Goal: Obtain resource: Download file/media

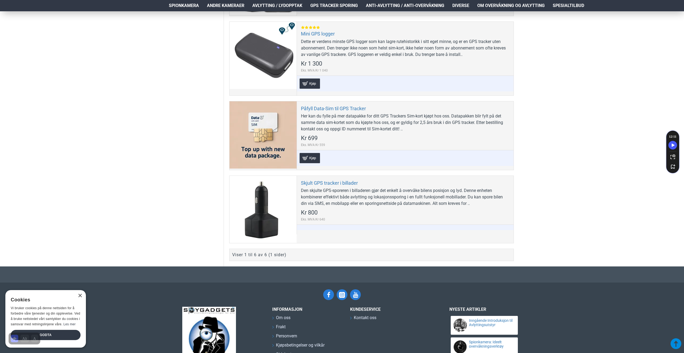
scroll to position [457, 0]
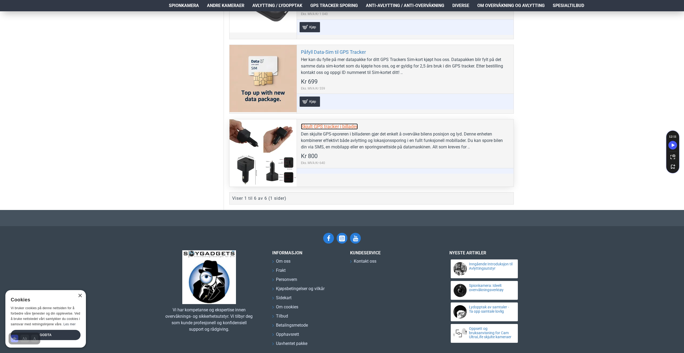
click at [338, 124] on link "Skjult GPS tracker i billader" at bounding box center [329, 126] width 57 height 6
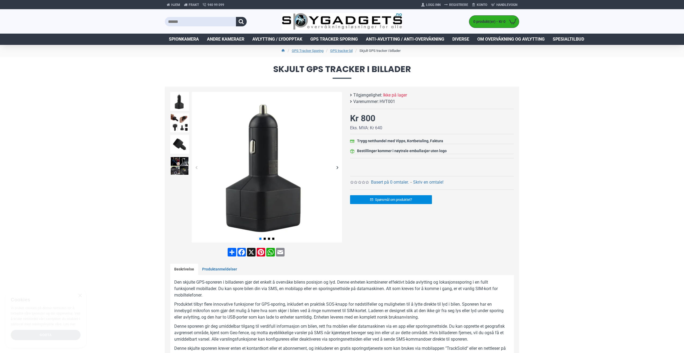
click at [338, 168] on div "Next slide" at bounding box center [337, 166] width 9 height 9
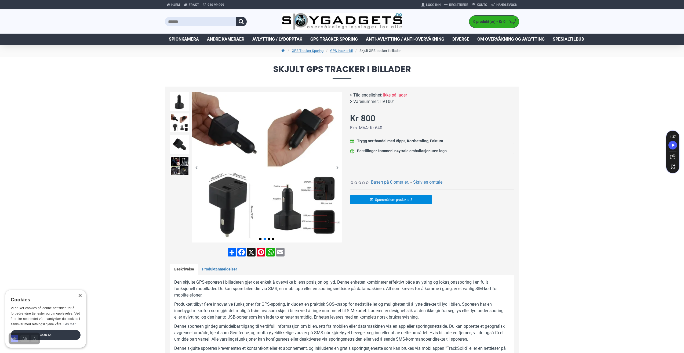
click at [338, 168] on div "Next slide" at bounding box center [337, 166] width 9 height 9
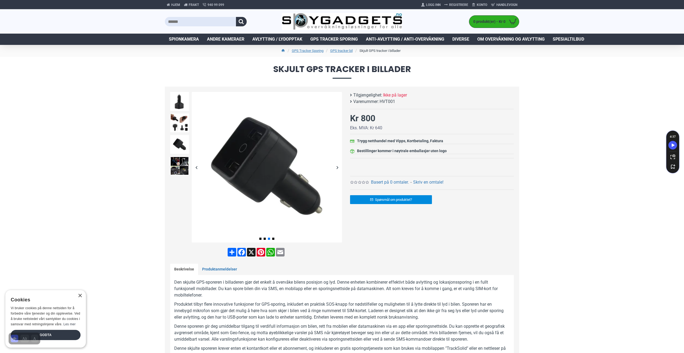
click at [338, 168] on div "Next slide" at bounding box center [337, 166] width 9 height 9
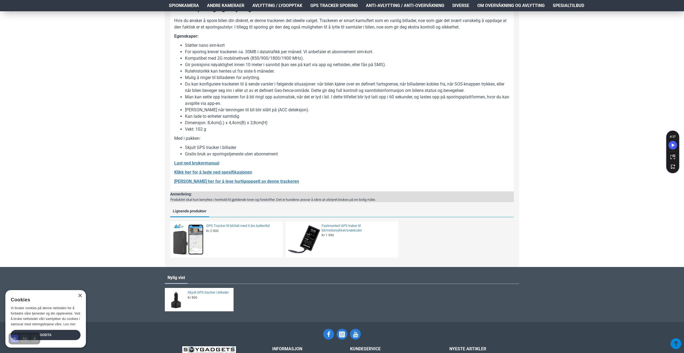
scroll to position [403, 0]
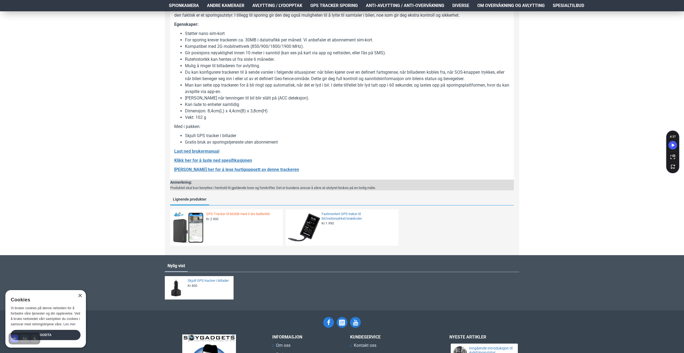
click at [223, 214] on link "GPS Tracker til bil/båt med 3 års batteritid" at bounding box center [243, 214] width 74 height 5
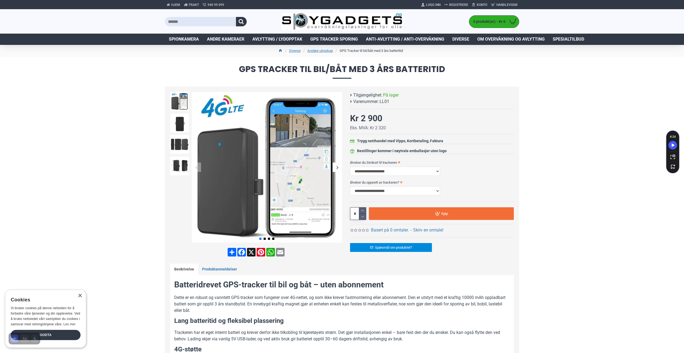
click at [336, 167] on div "Next slide" at bounding box center [337, 166] width 9 height 9
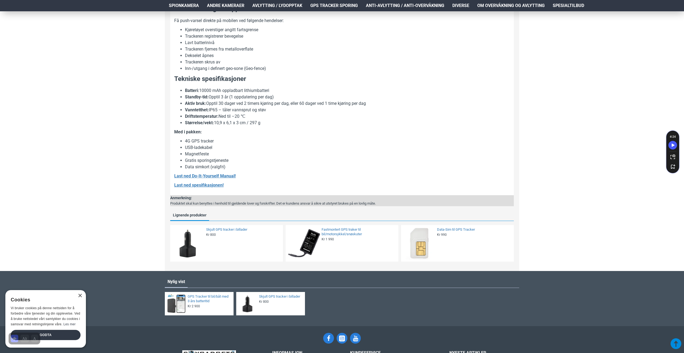
scroll to position [537, 0]
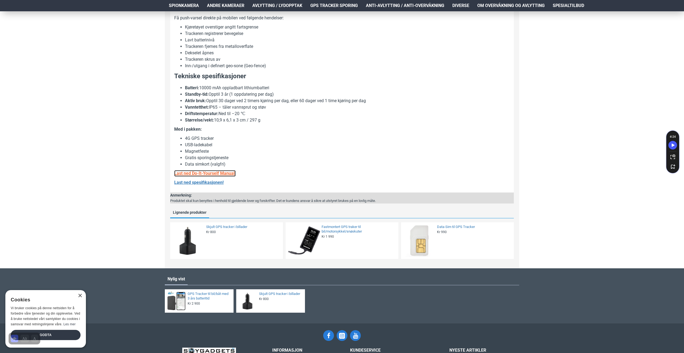
click at [223, 173] on b "Last ned Do-It-Yourself Manual!" at bounding box center [205, 173] width 62 height 5
